Goal: Find specific page/section: Find specific page/section

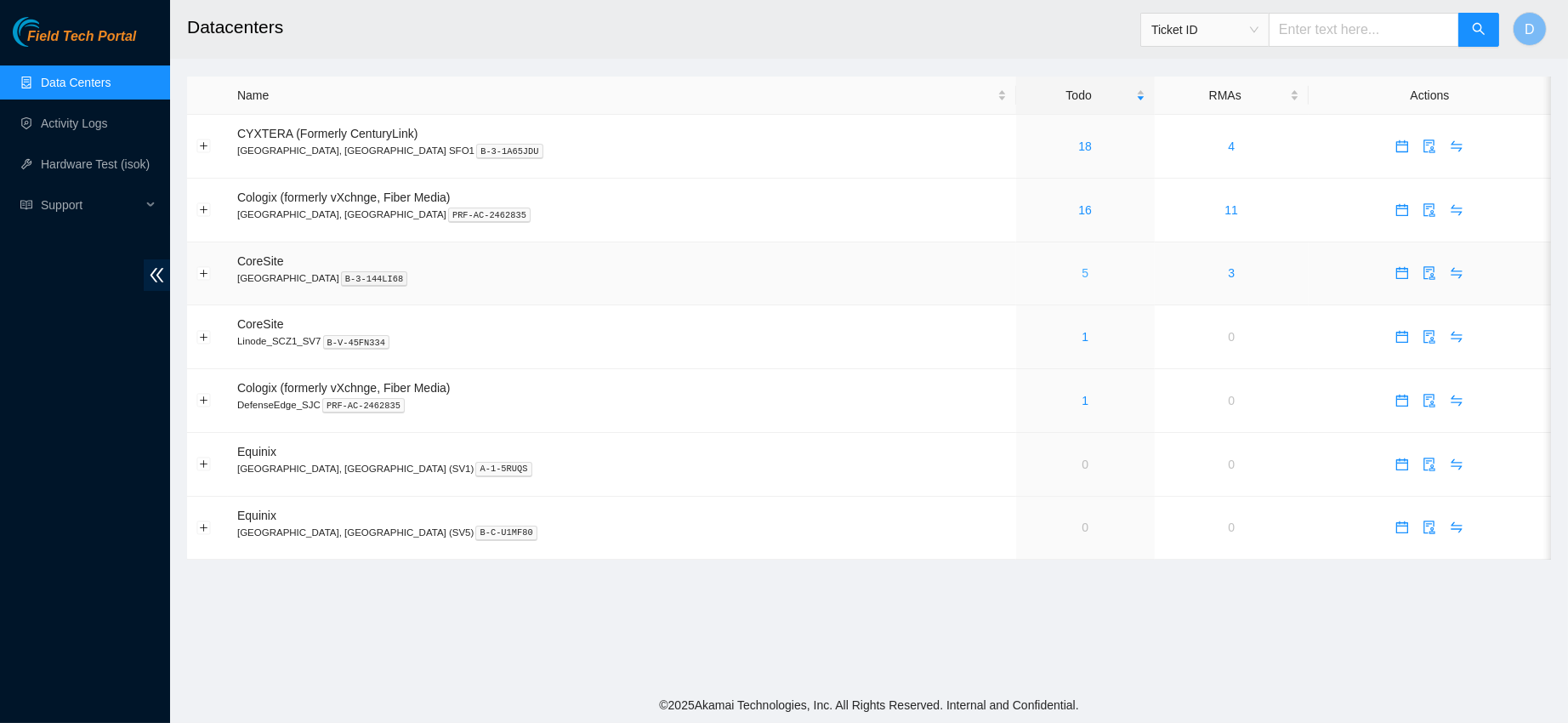
click at [1082, 275] on link "5" at bounding box center [1084, 273] width 7 height 13
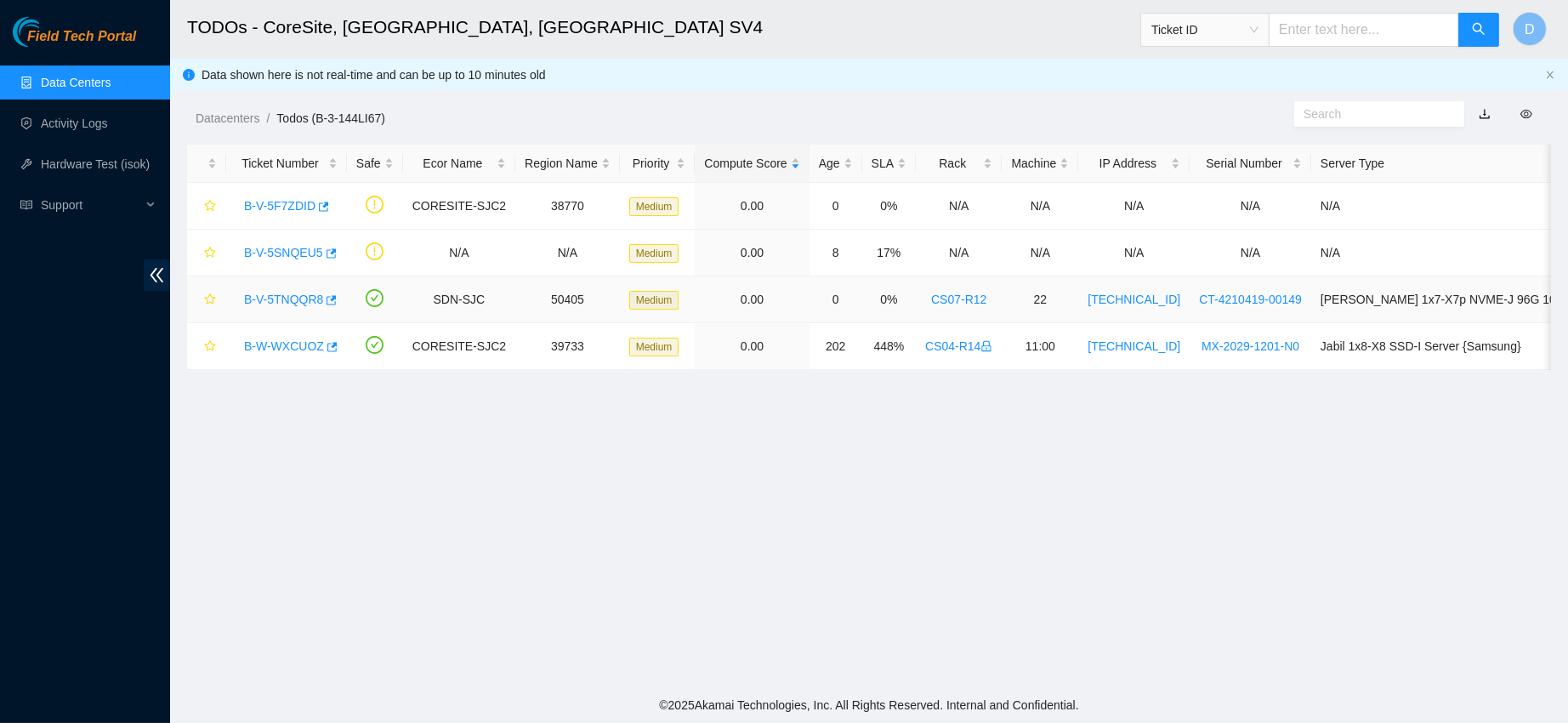
click at [275, 300] on link "B-V-5TNQQR8" at bounding box center [284, 300] width 79 height 13
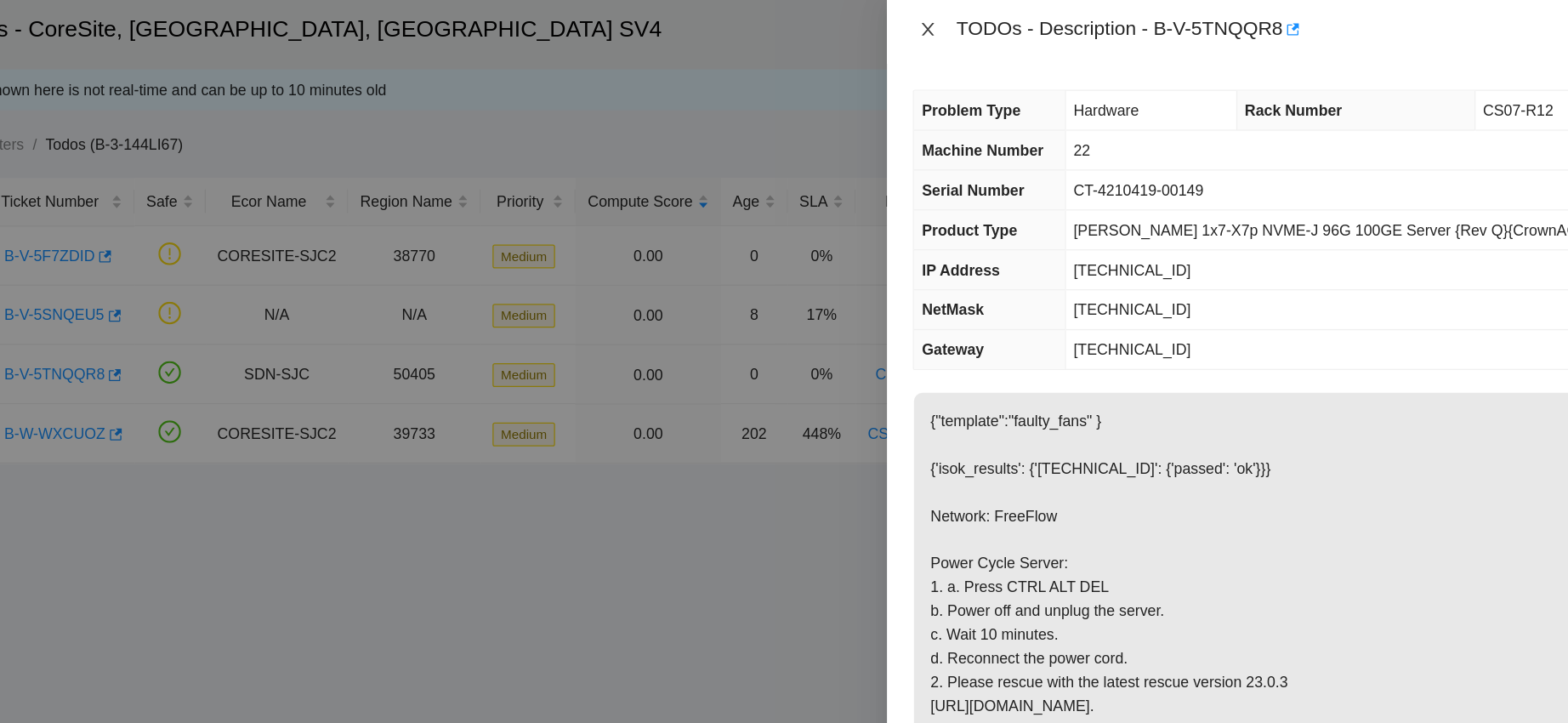
click at [976, 27] on icon "close" at bounding box center [973, 27] width 13 height 13
